Goal: Find specific page/section: Find specific page/section

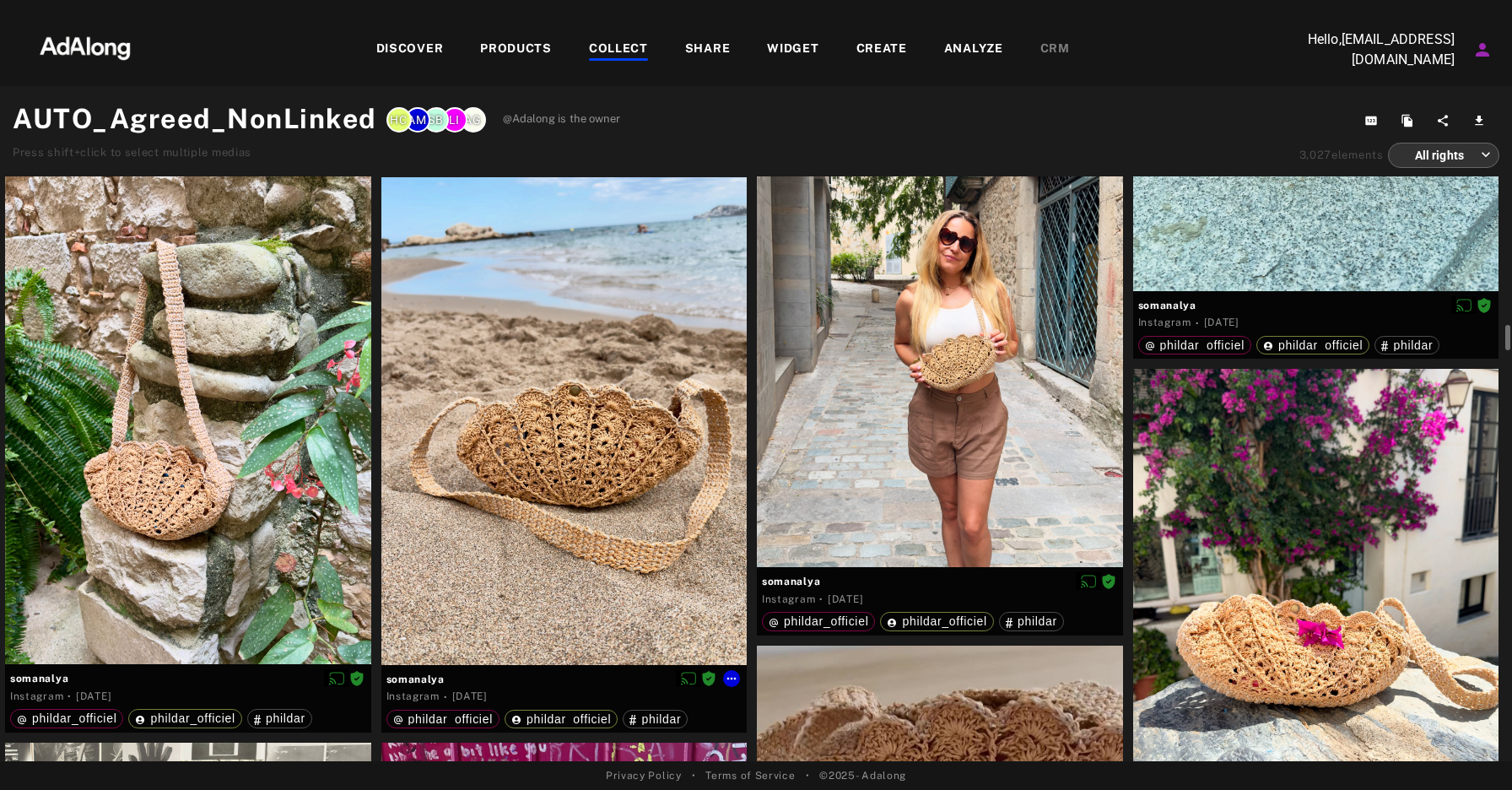
scroll to position [5169, 0]
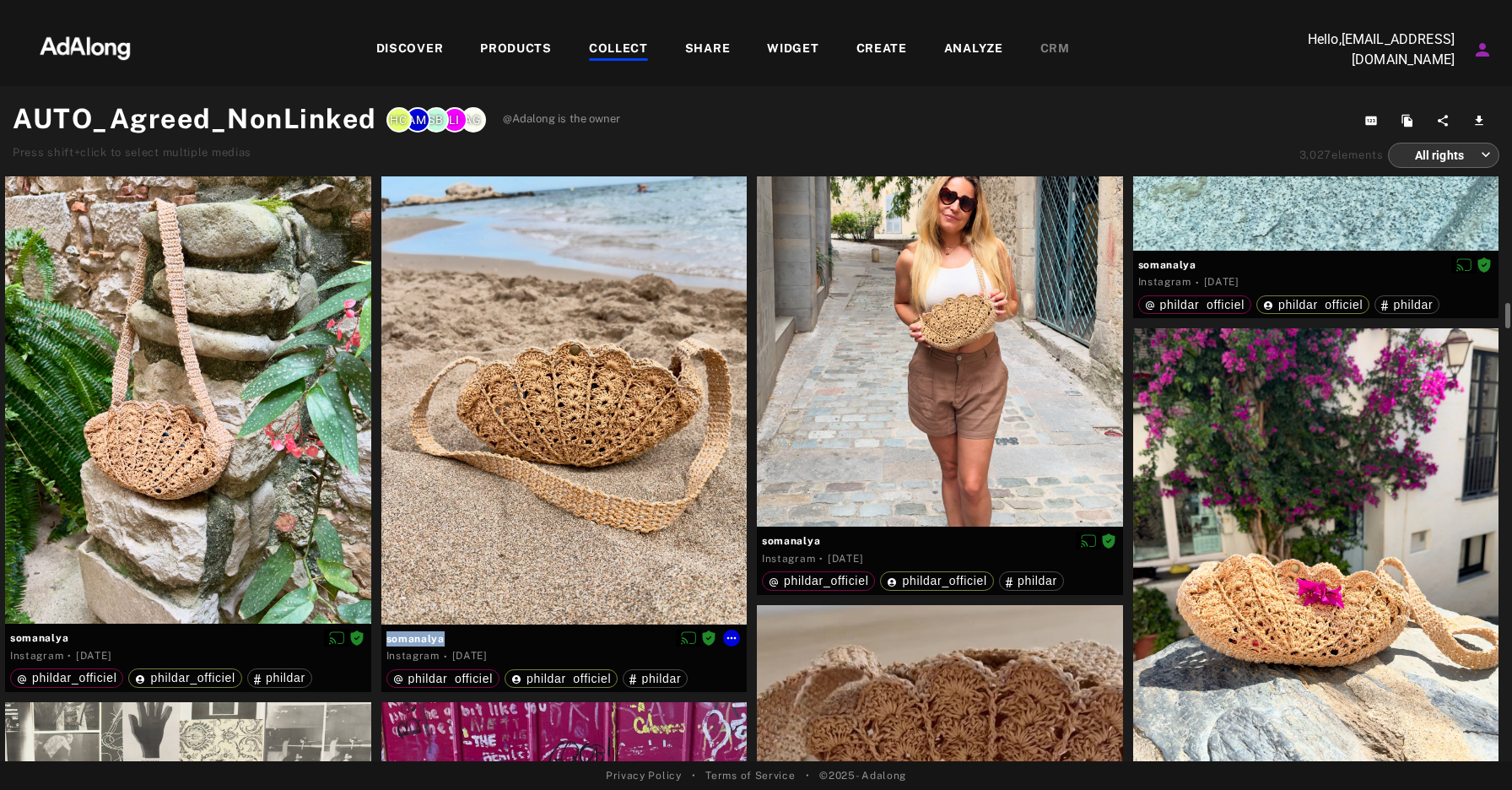
drag, startPoint x: 450, startPoint y: 645, endPoint x: 384, endPoint y: 644, distance: 66.0
click at [384, 644] on div "somanalya Instagram · [DATE] phildar_officiel phildar_officiel phildar" at bounding box center [564, 658] width 366 height 68
copy div "somanalya"
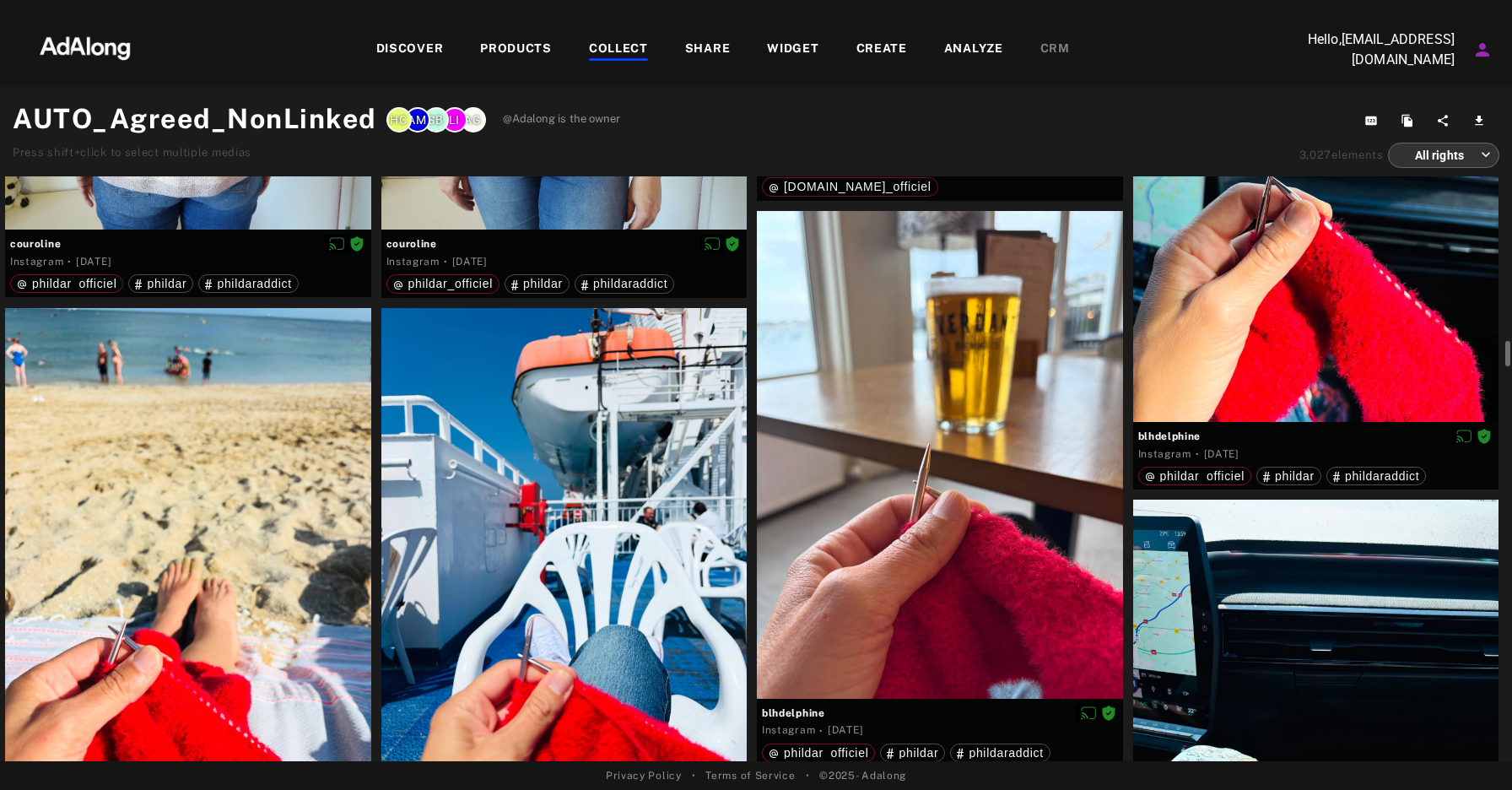
scroll to position [3991, 0]
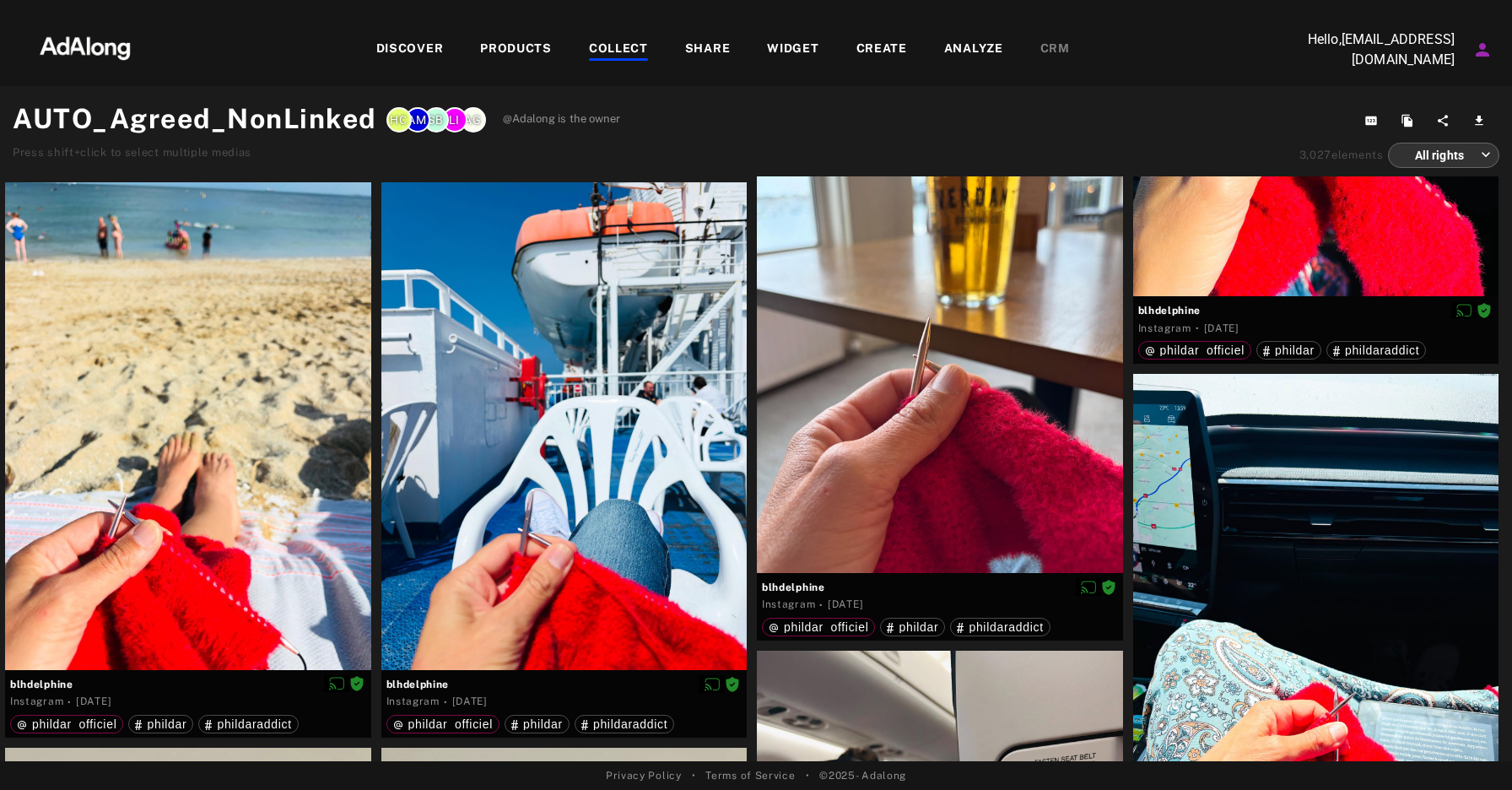
click at [631, 44] on div "COLLECT" at bounding box center [619, 50] width 59 height 20
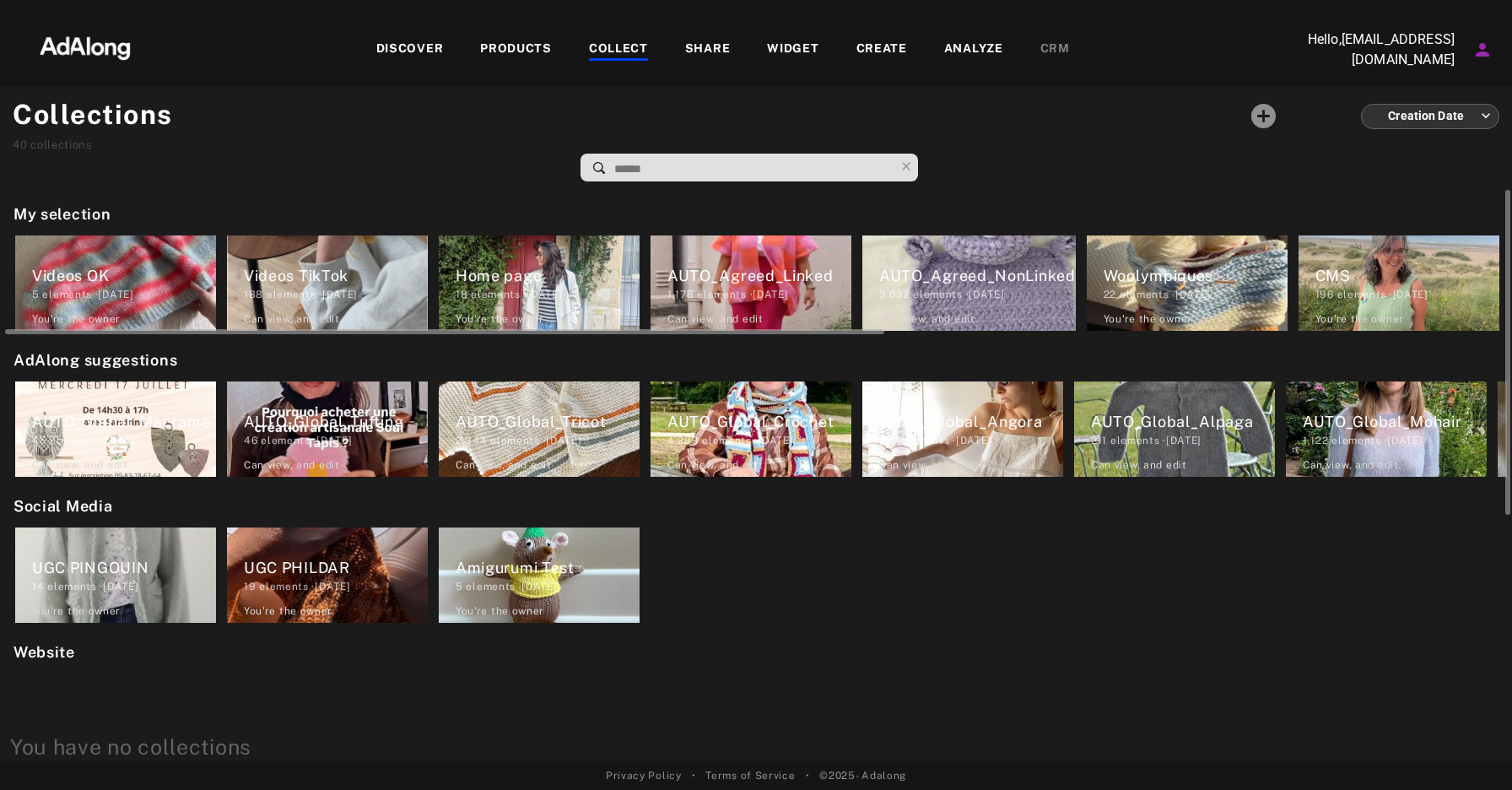
click at [749, 275] on div "AUTO_Agreed_Linked" at bounding box center [759, 275] width 184 height 23
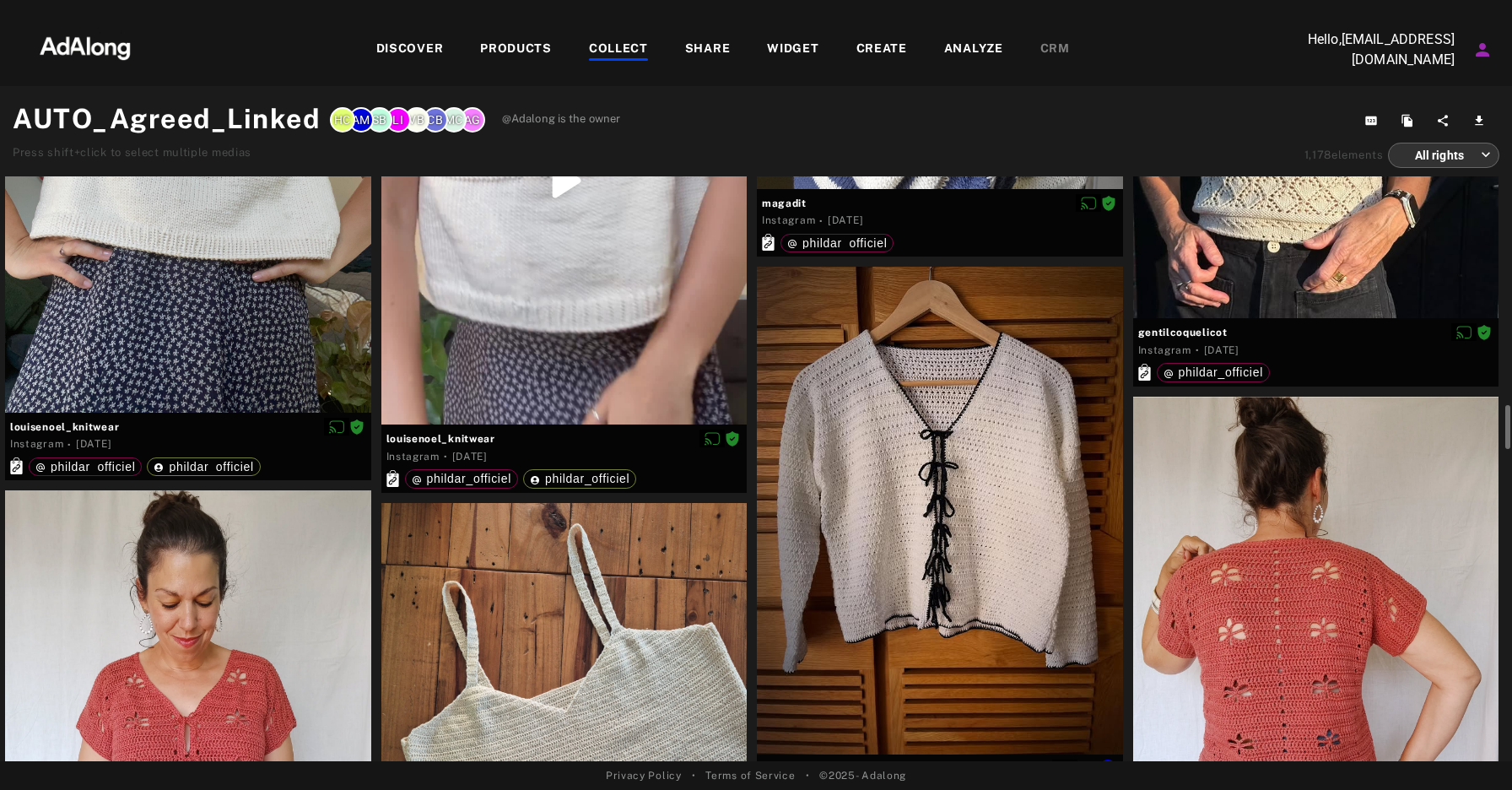
scroll to position [3426, 0]
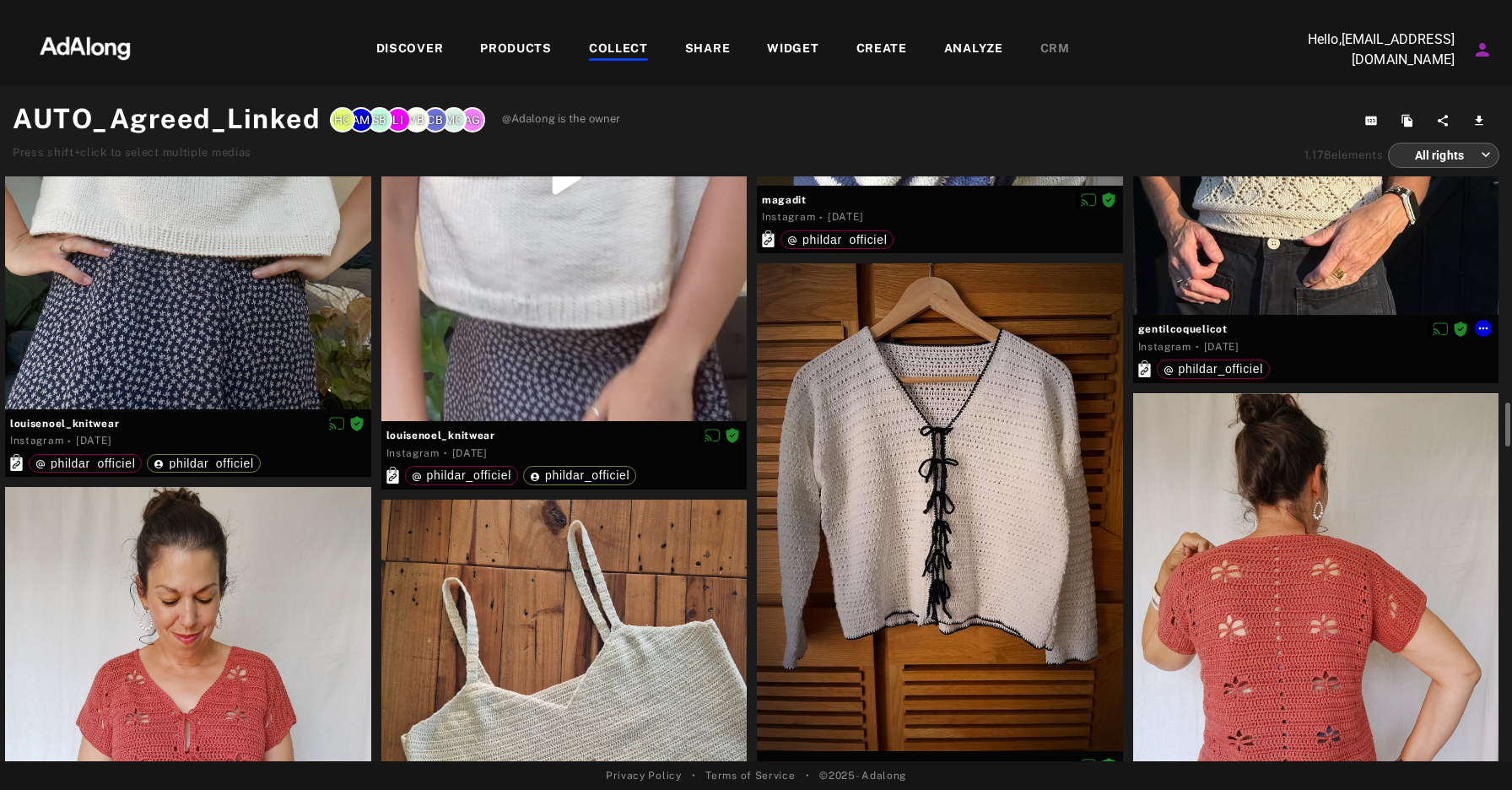
click at [1287, 244] on div at bounding box center [1316, 132] width 366 height 367
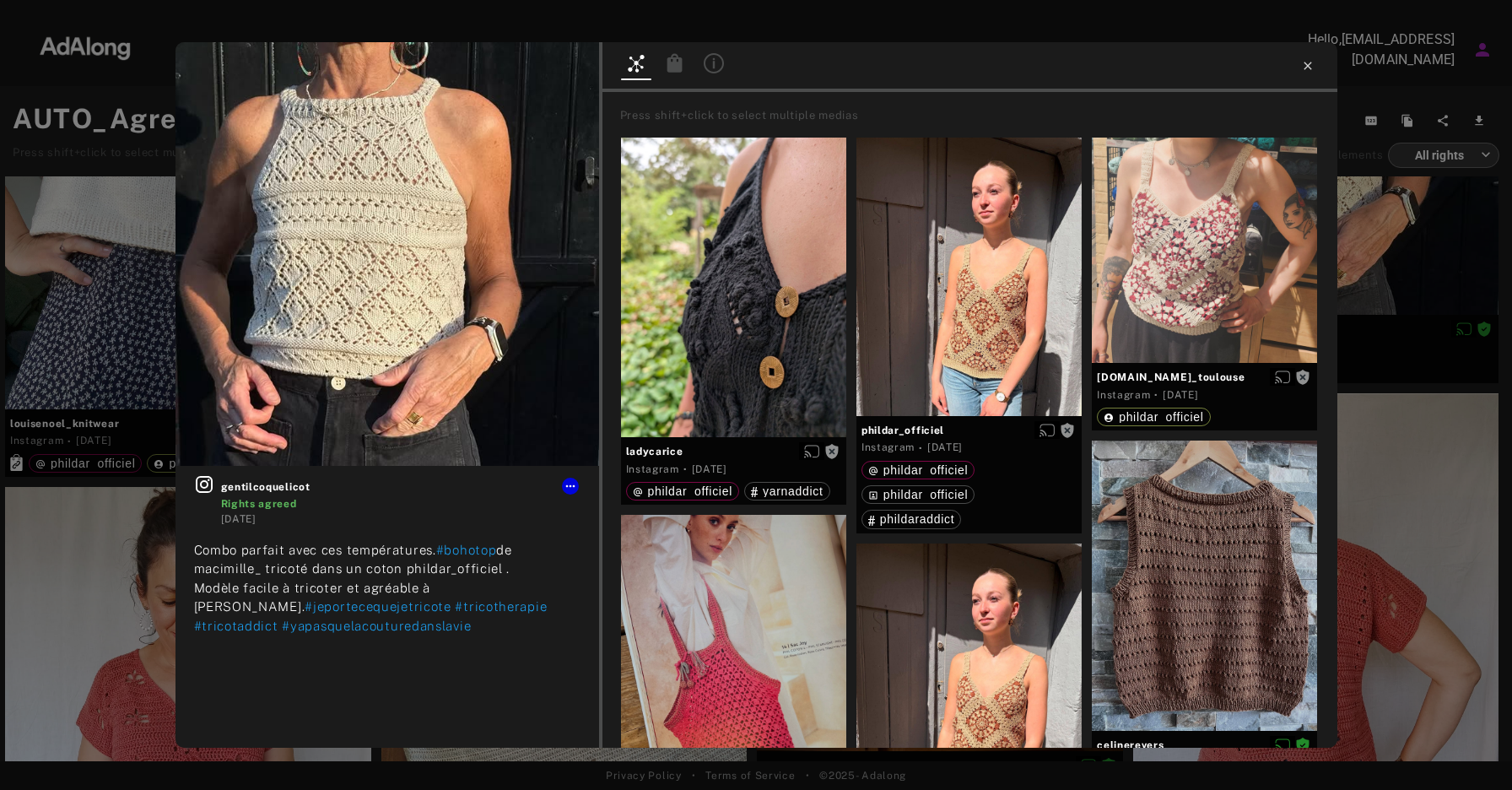
click at [1304, 68] on icon at bounding box center [1308, 66] width 14 height 14
